Goal: Transaction & Acquisition: Purchase product/service

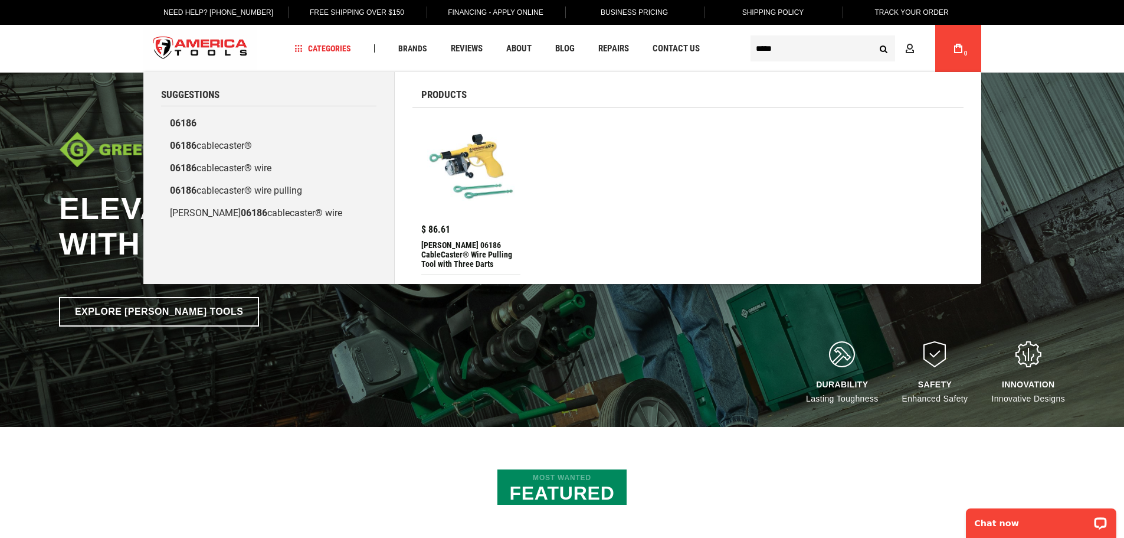
type input "*****"
click at [484, 176] on img at bounding box center [471, 166] width 88 height 88
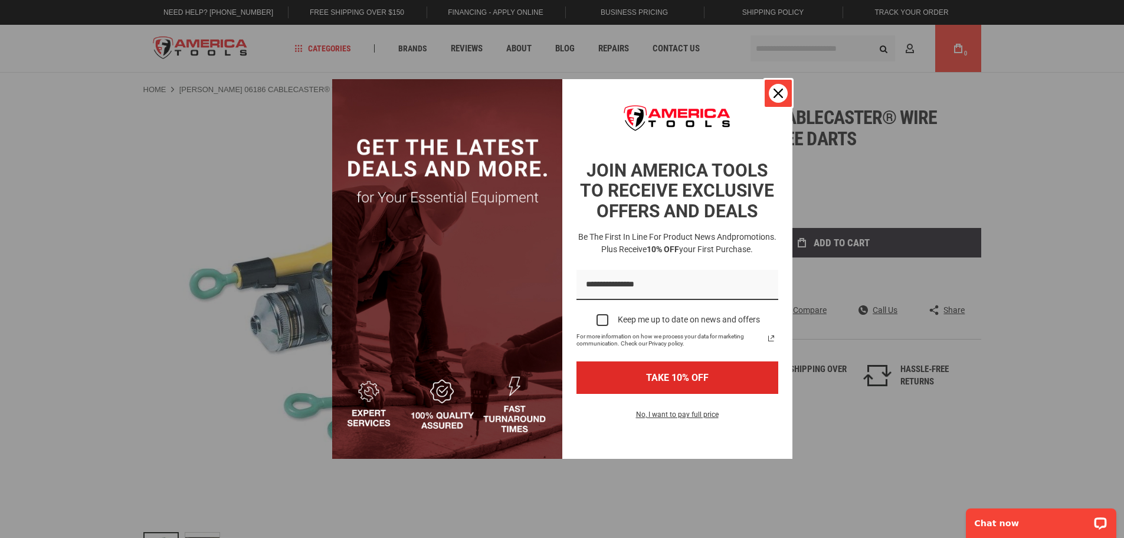
click at [774, 96] on icon "close icon" at bounding box center [778, 93] width 9 height 9
